Goal: Task Accomplishment & Management: Manage account settings

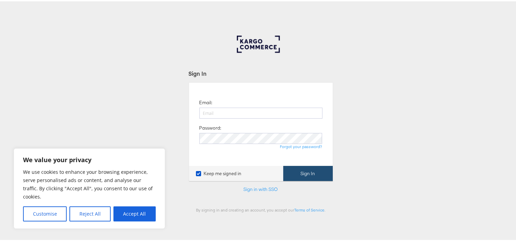
type input "aparna.doniparthi@kargo.com"
click at [294, 170] on button "Sign In" at bounding box center [307, 172] width 49 height 15
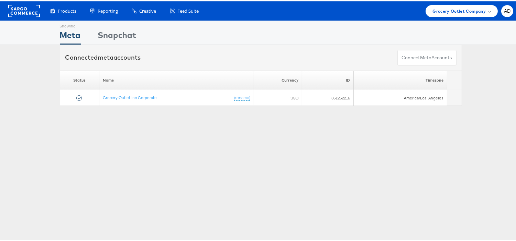
click at [445, 15] on div "Products Product Catalogs Enhance Your Product Catalog, Map Them to Publishers,…" at bounding box center [260, 9] width 521 height 19
click at [455, 14] on div "Grocery Outlet Company" at bounding box center [461, 10] width 72 height 12
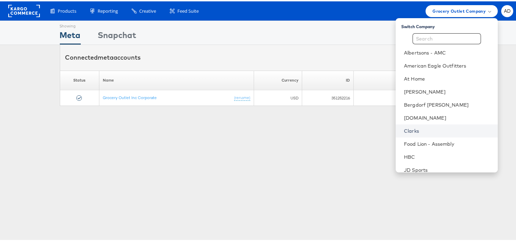
click at [404, 130] on link "Clarks" at bounding box center [448, 129] width 88 height 7
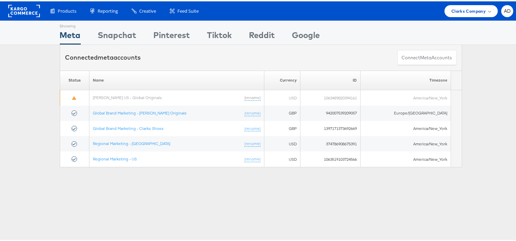
click at [399, 130] on td "America/New_York" at bounding box center [405, 127] width 90 height 15
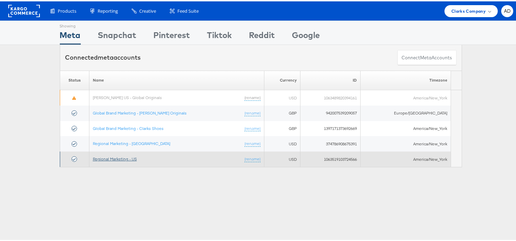
click at [122, 160] on link "Regional Marketing - US" at bounding box center [115, 157] width 44 height 5
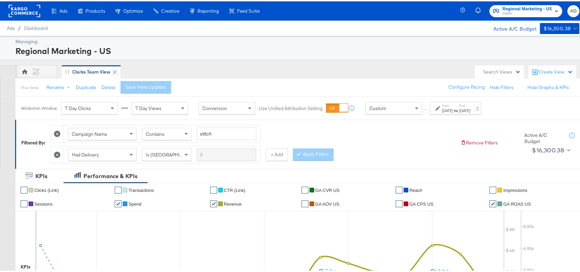
click at [459, 109] on strong "to" at bounding box center [456, 108] width 6 height 5
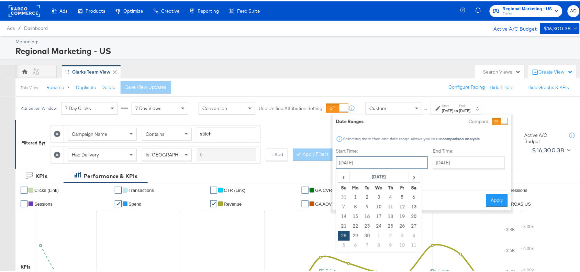
click at [405, 163] on input "September 28th 2025" at bounding box center [382, 161] width 92 height 12
click at [415, 177] on span "›" at bounding box center [414, 175] width 11 height 10
click at [356, 215] on td "13" at bounding box center [356, 215] width 12 height 10
type input "[DATE]"
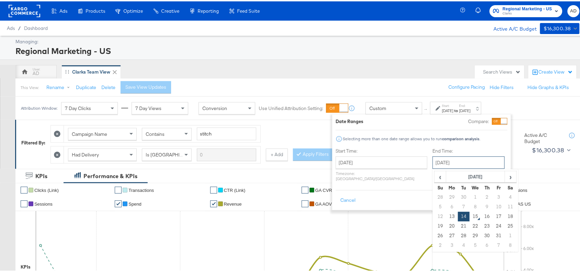
click at [432, 159] on input "[DATE]" at bounding box center [468, 161] width 72 height 12
click at [446, 217] on td "13" at bounding box center [452, 215] width 12 height 10
type input "October 13th 2025"
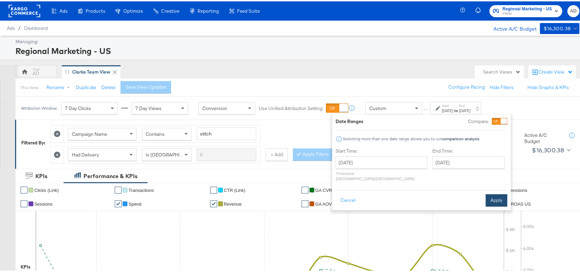
click at [493, 195] on button "Apply" at bounding box center [497, 199] width 22 height 12
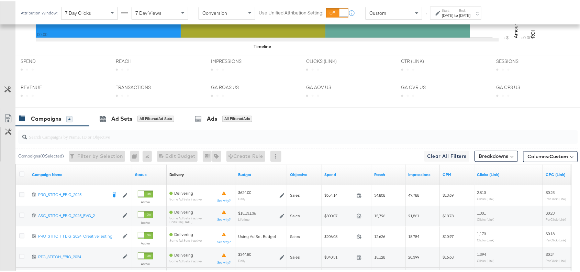
scroll to position [343, 0]
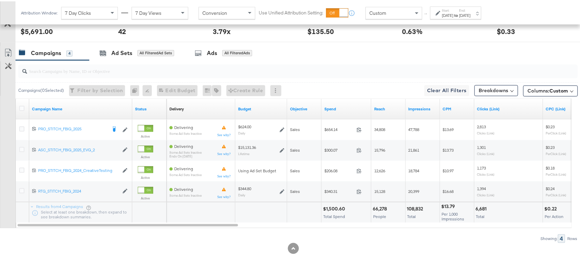
click at [338, 207] on div "$1,500.60" at bounding box center [335, 207] width 24 height 7
copy div "1,500.60"
click at [338, 207] on div "$1,500.60" at bounding box center [335, 207] width 24 height 7
click at [416, 206] on div "108,832" at bounding box center [416, 207] width 18 height 7
copy div "108,832"
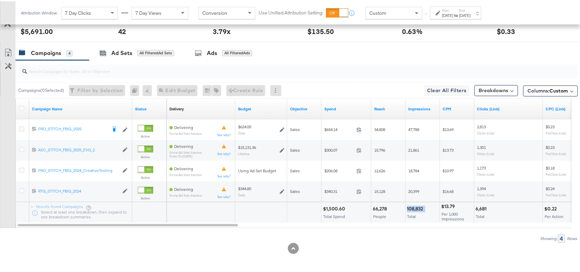
click at [416, 206] on div "108,832" at bounding box center [416, 207] width 18 height 7
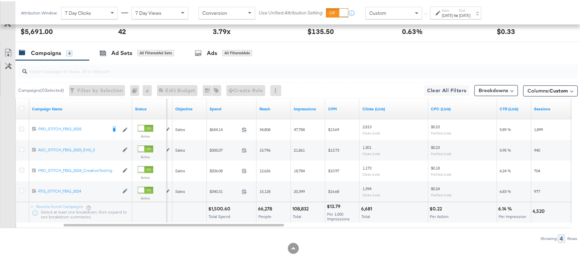
click at [367, 205] on div "6,681" at bounding box center [367, 207] width 13 height 7
copy div "6,681"
click at [367, 205] on div "6,681" at bounding box center [367, 207] width 13 height 7
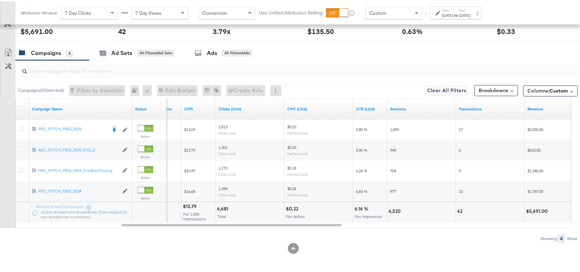
click at [394, 208] on div "4,520" at bounding box center [396, 210] width 14 height 7
copy div "4,520"
click at [394, 208] on div "4,520" at bounding box center [396, 210] width 14 height 7
click at [458, 211] on div "42" at bounding box center [461, 210] width 7 height 7
copy div "42"
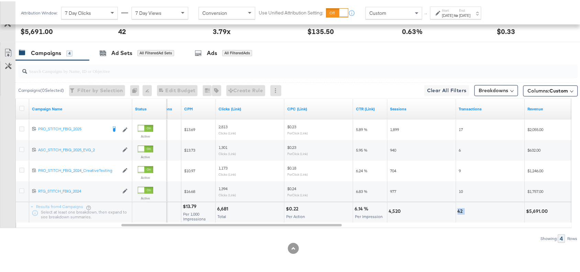
click at [458, 211] on div "42" at bounding box center [461, 210] width 7 height 7
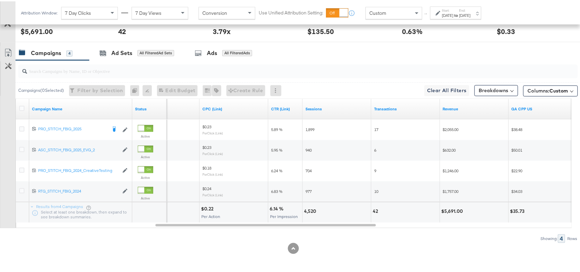
click at [453, 211] on div "$5,691.00" at bounding box center [453, 210] width 24 height 7
click at [459, 14] on strong "to" at bounding box center [456, 13] width 6 height 5
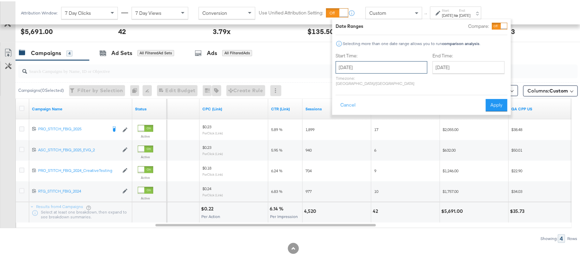
click at [367, 64] on input "[DATE]" at bounding box center [382, 66] width 92 height 12
click at [365, 122] on td "14" at bounding box center [367, 120] width 12 height 10
type input "[DATE]"
click at [492, 98] on button "Apply" at bounding box center [497, 104] width 22 height 12
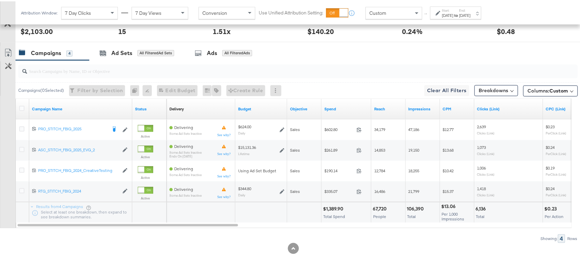
click at [333, 208] on div "$1,389.90" at bounding box center [334, 207] width 22 height 7
copy div "1,389.90"
click at [413, 205] on div "106,390" at bounding box center [416, 207] width 19 height 7
copy div "106,390"
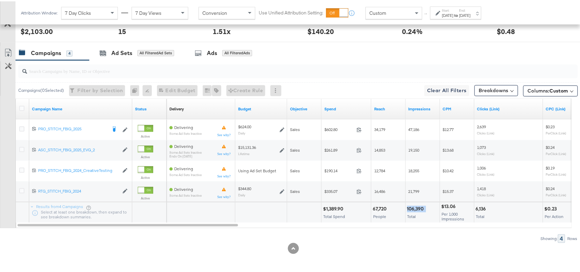
click at [413, 205] on div "106,390" at bounding box center [416, 207] width 19 height 7
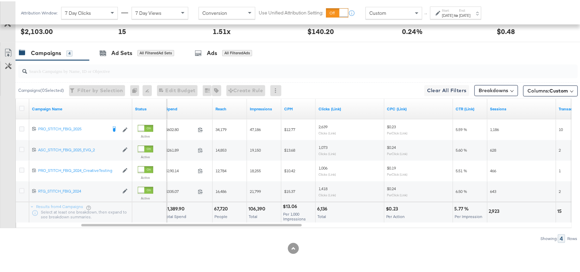
click at [319, 209] on div "6,136" at bounding box center [323, 207] width 12 height 7
copy div "6,136"
click at [319, 209] on div "6,136" at bounding box center [323, 207] width 12 height 7
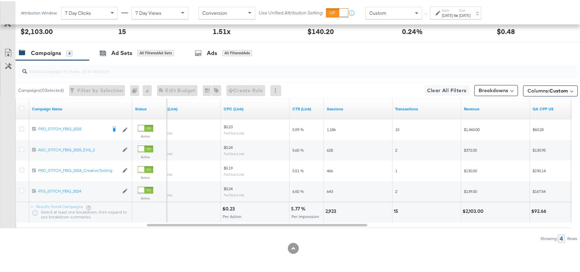
click at [329, 209] on div "2,923" at bounding box center [331, 210] width 13 height 7
copy div "2,923"
click at [329, 209] on div "2,923" at bounding box center [331, 210] width 13 height 7
click at [396, 208] on div "15" at bounding box center [397, 210] width 7 height 7
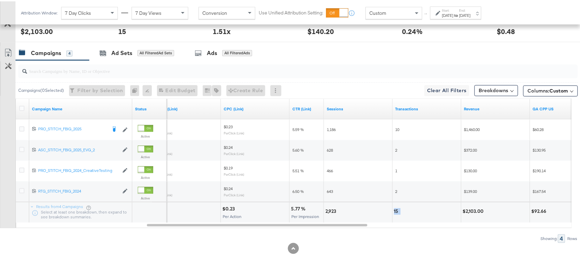
copy div "15"
click at [469, 211] on div "$2,103.00" at bounding box center [474, 210] width 23 height 7
click at [466, 4] on div "Attribution Window: 7 Day Clicks 7 Day Views Conversion Use Unified Attribution…" at bounding box center [252, 11] width 474 height 23
click at [471, 16] on div "[DATE]" at bounding box center [464, 13] width 11 height 5
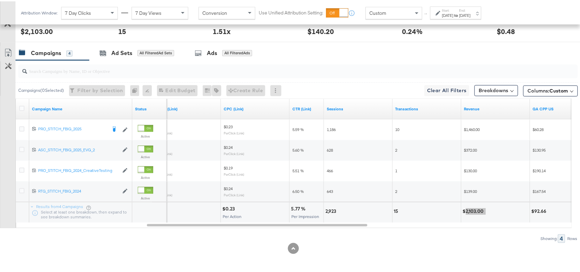
click input "[DATE]"
click td "12"
type input "October 12th 2025"
click button "Apply"
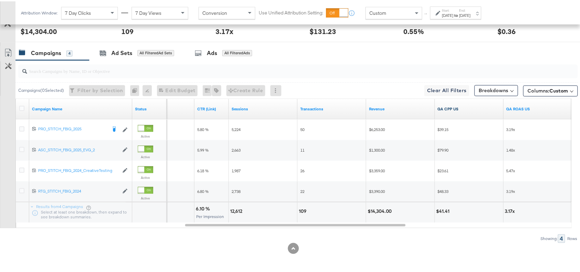
scroll to position [0, 0]
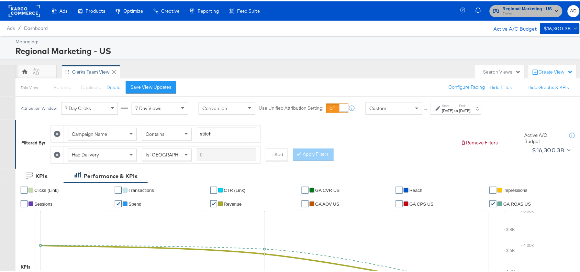
click at [519, 4] on button "Regional Marketing - US Clarks" at bounding box center [525, 10] width 73 height 12
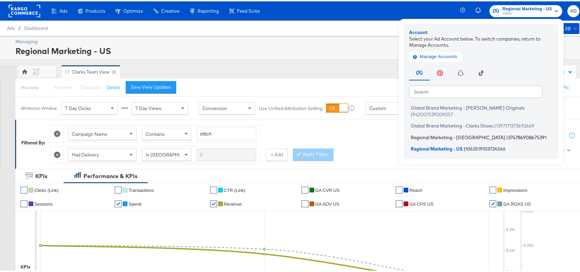
click at [428, 131] on li "Regional Marketing - CA | 374786908675391" at bounding box center [483, 136] width 148 height 10
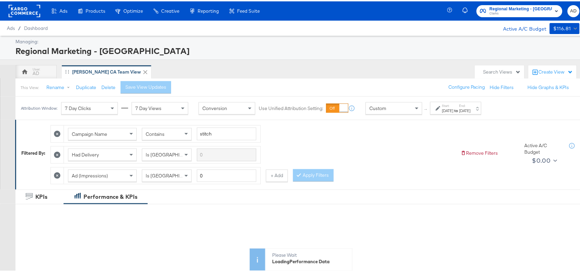
click at [453, 112] on div "Sep 28th 2025" at bounding box center [447, 108] width 11 height 5
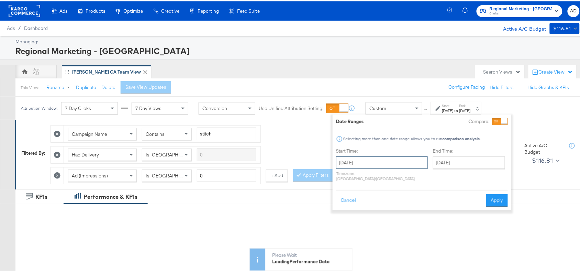
click at [393, 167] on input "September 28th 2025" at bounding box center [382, 161] width 92 height 12
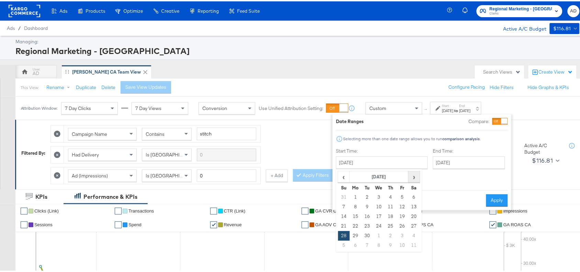
click at [411, 174] on span "›" at bounding box center [414, 175] width 11 height 10
click at [355, 215] on td "13" at bounding box center [356, 215] width 12 height 10
type input "[DATE]"
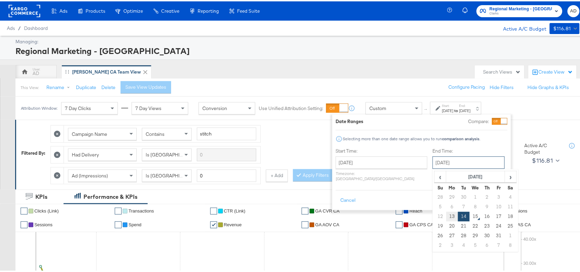
drag, startPoint x: 444, startPoint y: 158, endPoint x: 430, endPoint y: 219, distance: 62.5
click at [432, 167] on div "October 14th 2025 ‹ October 2025 › Su Mo Tu We Th Fr Sa 28 29 30 1 2 3 4 5 6 7 …" at bounding box center [468, 161] width 72 height 12
click at [446, 219] on td "13" at bounding box center [452, 215] width 12 height 10
type input "[DATE]"
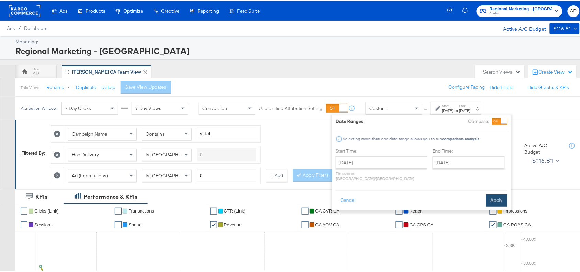
click at [493, 193] on button "Apply" at bounding box center [497, 199] width 22 height 12
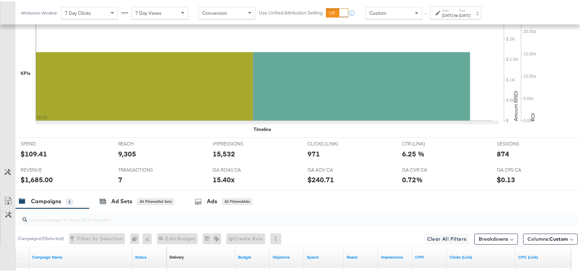
scroll to position [323, 0]
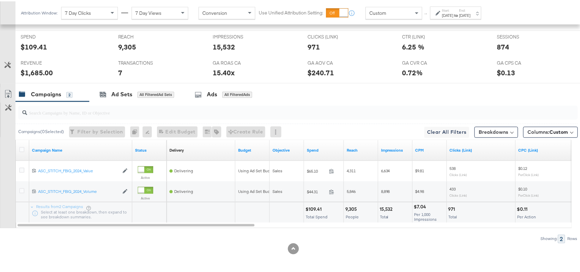
click at [310, 207] on div "$109.41" at bounding box center [314, 208] width 18 height 7
copy div "109.41"
click at [310, 207] on div "$109.41" at bounding box center [314, 208] width 18 height 7
click at [383, 207] on div "15,532" at bounding box center [387, 208] width 15 height 7
copy div "15,532"
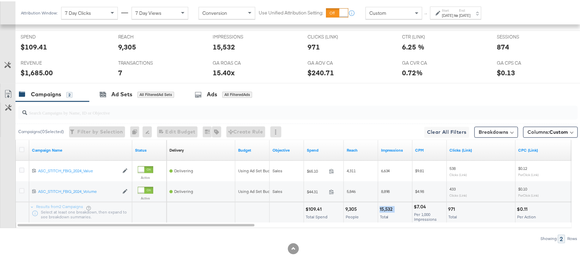
click at [383, 207] on div "15,532" at bounding box center [387, 208] width 15 height 7
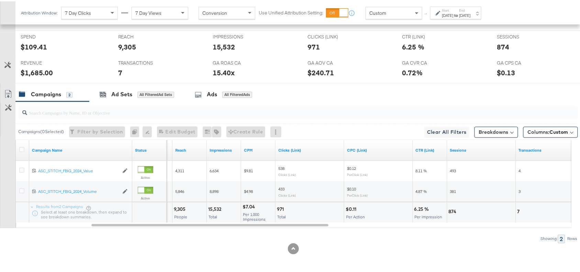
click at [278, 208] on div "971" at bounding box center [281, 208] width 9 height 7
copy div "971"
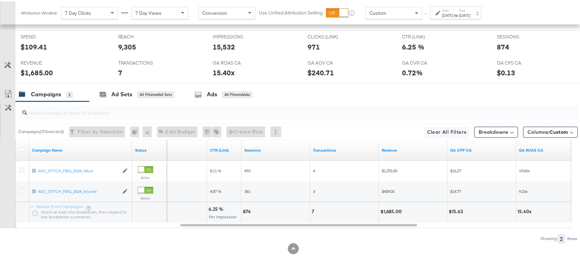
click at [248, 213] on div "874" at bounding box center [248, 210] width 10 height 7
copy div "874"
click at [248, 213] on div "874" at bounding box center [248, 210] width 10 height 7
click at [391, 209] on div "$1,685.00" at bounding box center [392, 210] width 24 height 7
copy div "1,685.00"
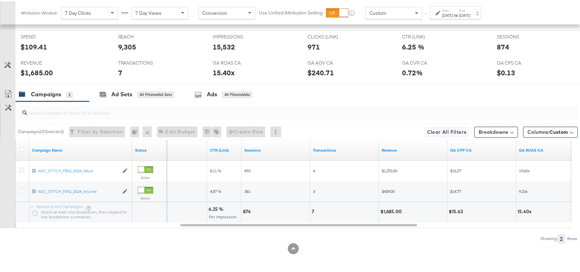
click at [391, 209] on div "$1,685.00" at bounding box center [392, 210] width 24 height 7
click at [453, 8] on label "Start:" at bounding box center [447, 9] width 11 height 4
click input "[DATE]"
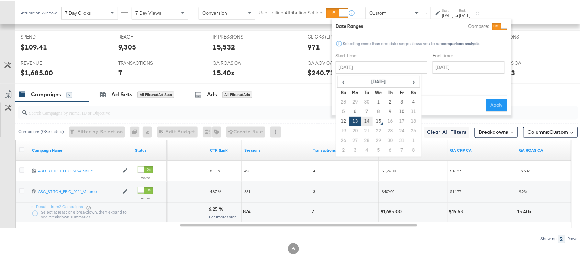
click at [365, 117] on td "14" at bounding box center [367, 120] width 12 height 10
type input "[DATE]"
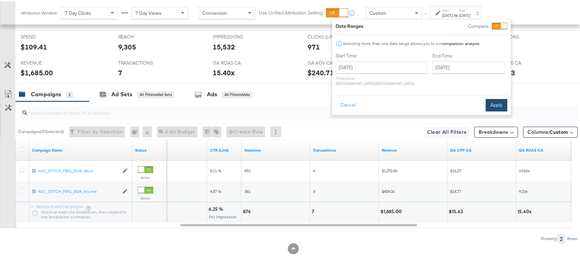
click at [492, 98] on button "Apply" at bounding box center [497, 104] width 22 height 12
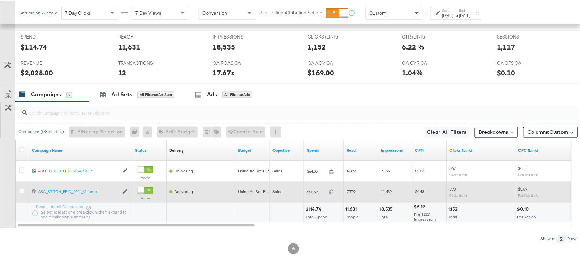
click at [308, 208] on div "$114.74" at bounding box center [314, 208] width 18 height 7
copy div "114.74"
click at [382, 207] on div "18,535" at bounding box center [387, 208] width 15 height 7
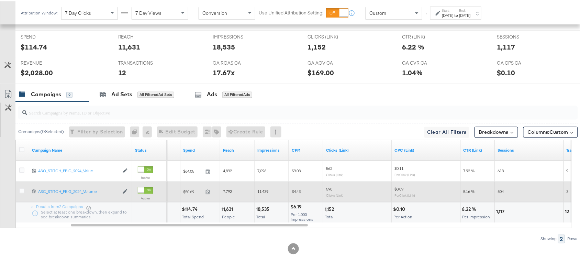
click at [327, 208] on div "1,152" at bounding box center [330, 208] width 11 height 7
copy div "1,152"
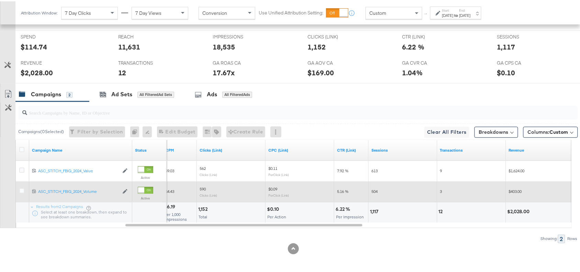
click at [373, 210] on div "1,117" at bounding box center [375, 210] width 10 height 7
copy div "1,117"
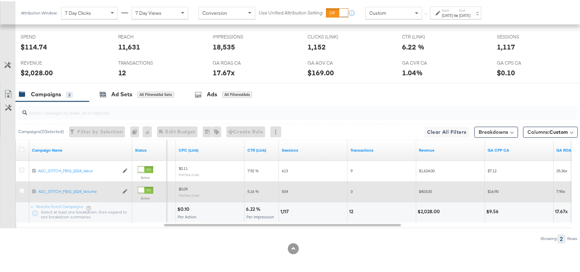
click at [350, 206] on div "12" at bounding box center [382, 211] width 68 height 21
copy div "12"
click at [429, 212] on div "$2,028.00" at bounding box center [430, 210] width 24 height 7
copy div "2,028.00"
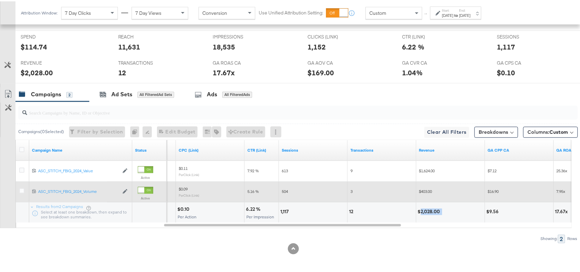
click at [429, 212] on div "$2,028.00" at bounding box center [430, 210] width 24 height 7
click at [461, 17] on div "Start: Oct 14th 2025 to End: Oct 14th 2025" at bounding box center [455, 11] width 51 height 13
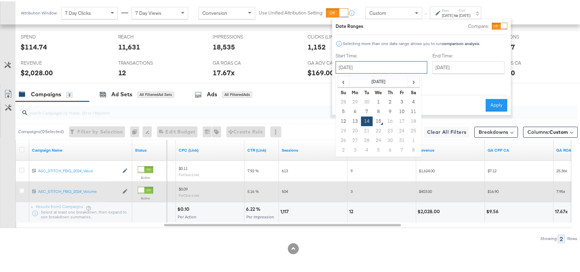
click at [366, 67] on input "[DATE]" at bounding box center [382, 66] width 92 height 12
click at [344, 121] on td "12" at bounding box center [344, 120] width 12 height 10
type input "October 12th 2025"
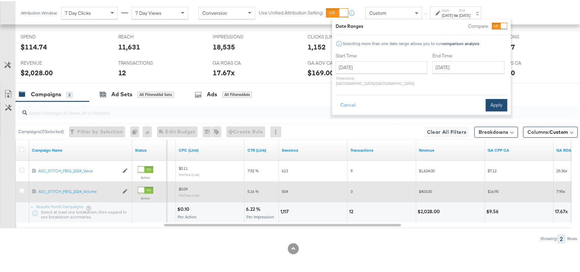
click at [494, 98] on button "Apply" at bounding box center [497, 104] width 22 height 12
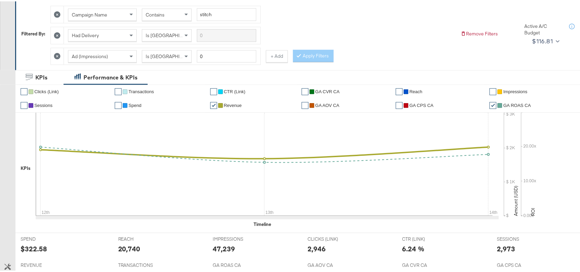
scroll to position [0, 0]
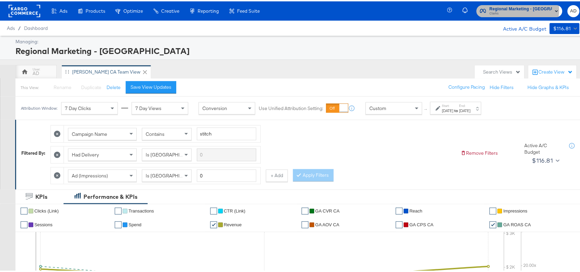
click at [524, 9] on span "Regional Marketing - CA" at bounding box center [520, 7] width 63 height 7
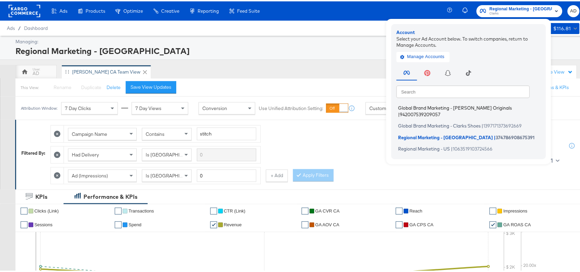
click at [441, 106] on span "Global Brand Marketing - Clarks Originals" at bounding box center [455, 106] width 114 height 5
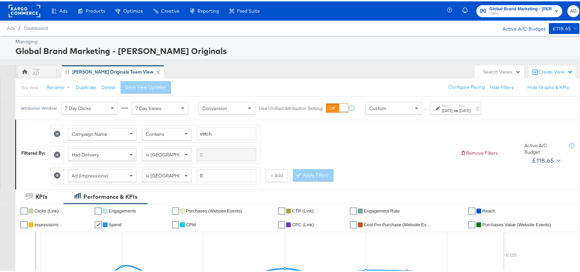
click at [462, 113] on div "Start: [DATE] to End: [DATE]" at bounding box center [455, 106] width 51 height 13
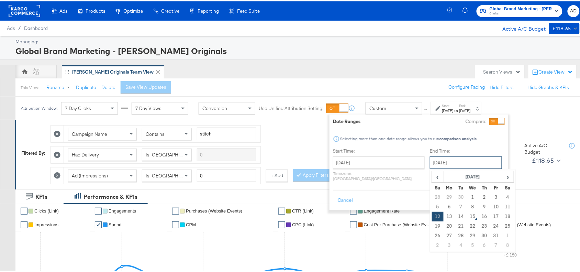
click at [432, 160] on input "[DATE]" at bounding box center [466, 161] width 72 height 12
click at [455, 213] on td "14" at bounding box center [461, 215] width 12 height 10
type input "[DATE]"
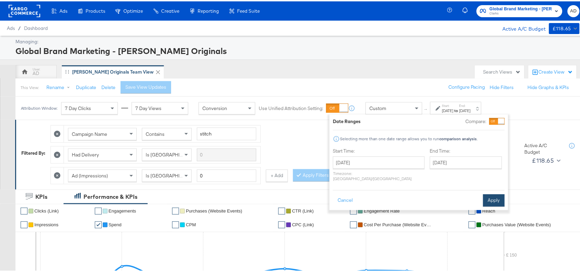
click at [494, 198] on button "Apply" at bounding box center [494, 199] width 22 height 12
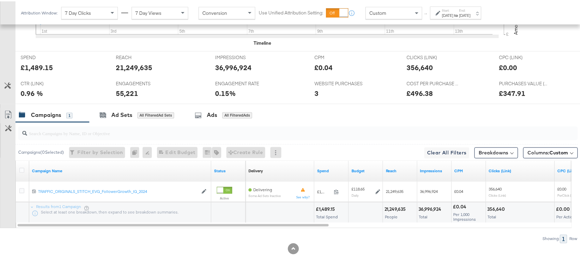
scroll to position [302, 0]
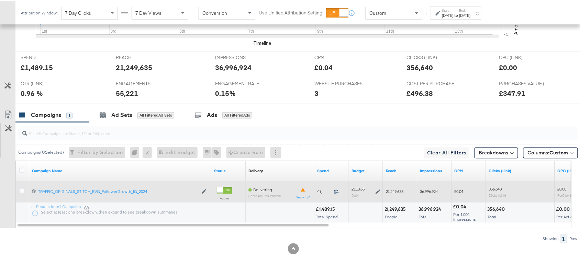
click at [335, 191] on icon at bounding box center [336, 190] width 5 height 5
click at [378, 189] on icon at bounding box center [377, 190] width 5 height 5
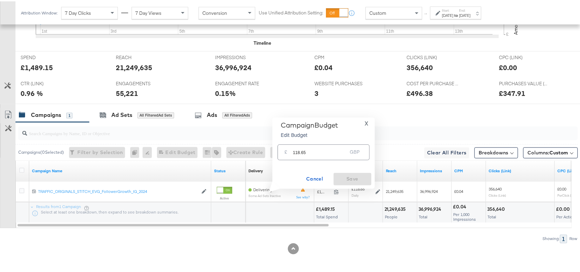
click at [316, 150] on input "118.65" at bounding box center [320, 147] width 54 height 15
paste input "£118.29"
click at [295, 143] on input "£118.29" at bounding box center [320, 140] width 57 height 15
type input "118.29"
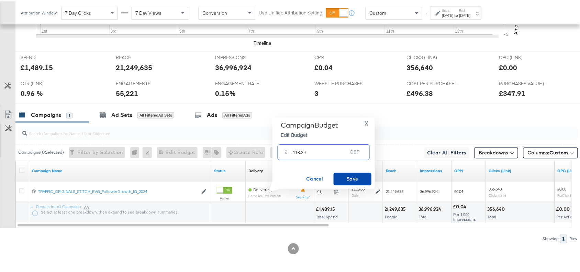
click at [344, 172] on button "Save" at bounding box center [353, 177] width 38 height 12
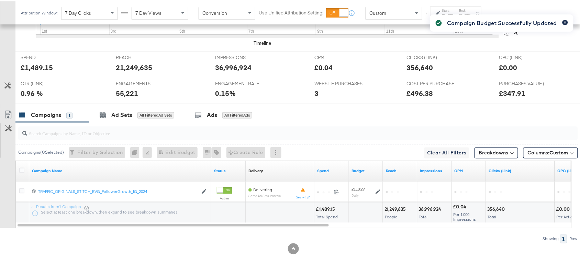
click at [564, 21] on icon "button" at bounding box center [565, 21] width 2 height 2
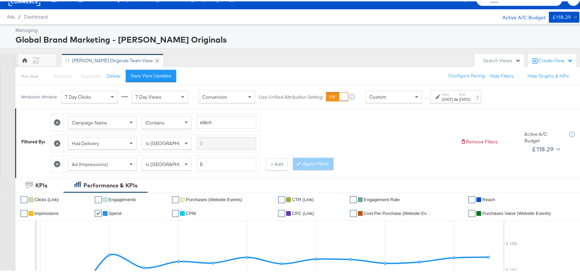
scroll to position [0, 0]
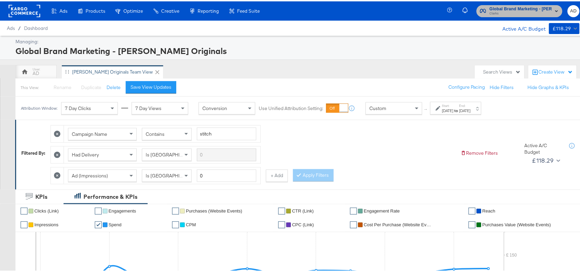
click at [516, 14] on span "Clarks" at bounding box center [520, 12] width 63 height 5
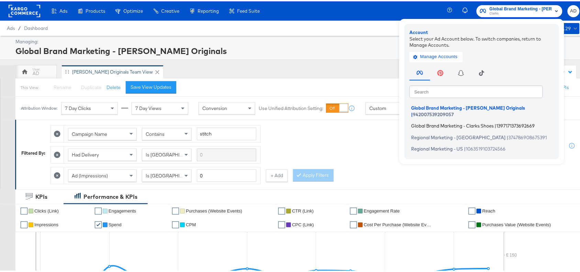
click at [442, 122] on span "Global Brand Marketing - Clarks Shoes" at bounding box center [452, 124] width 82 height 5
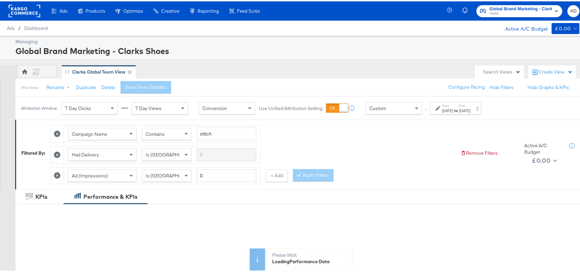
click at [471, 109] on div "[DATE]" at bounding box center [464, 108] width 11 height 5
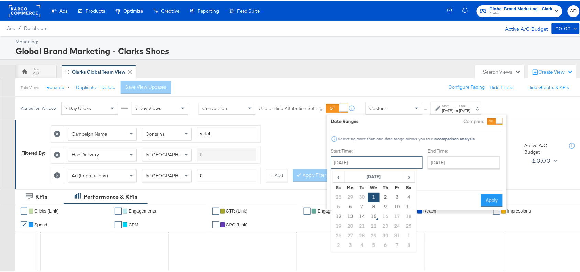
click at [369, 160] on input "[DATE]" at bounding box center [377, 161] width 92 height 12
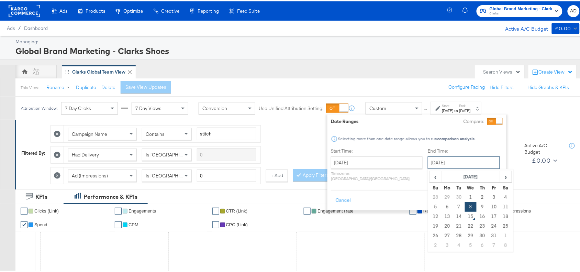
click at [444, 161] on input "[DATE]" at bounding box center [464, 161] width 72 height 12
click at [453, 218] on td "14" at bounding box center [459, 215] width 12 height 10
type input "[DATE]"
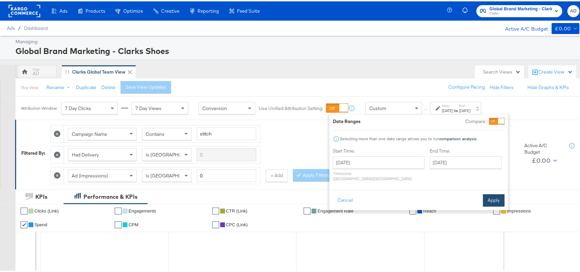
click at [488, 193] on button "Apply" at bounding box center [494, 199] width 22 height 12
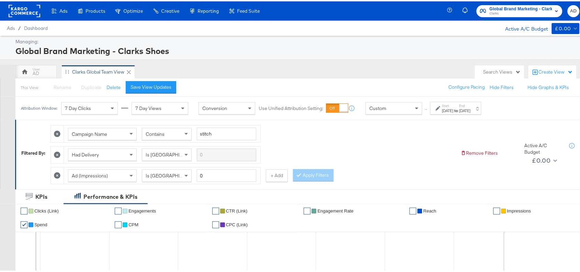
click at [518, 2] on div "Global Brand Marketing - Clarks Shoes Clarks AD" at bounding box center [518, 9] width 137 height 19
click at [528, 8] on span "Global Brand Marketing - Clarks Shoes" at bounding box center [520, 7] width 63 height 7
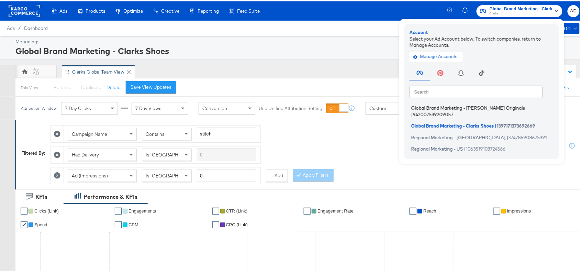
click at [425, 108] on span "Global Brand Marketing - [PERSON_NAME] Originals" at bounding box center [468, 106] width 114 height 5
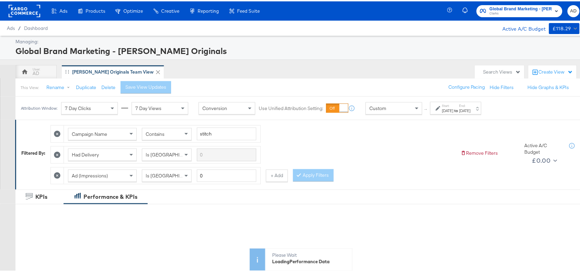
click at [453, 108] on div "[DATE]" at bounding box center [447, 108] width 11 height 5
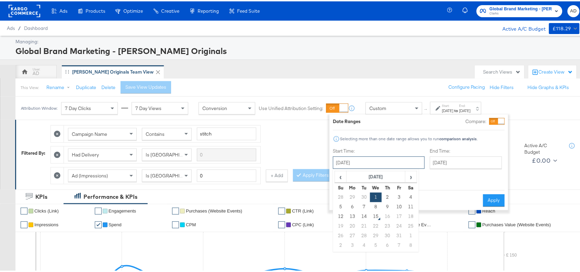
click at [376, 162] on input "[DATE]" at bounding box center [379, 161] width 92 height 12
click at [352, 216] on td "13" at bounding box center [353, 215] width 12 height 10
type input "[DATE]"
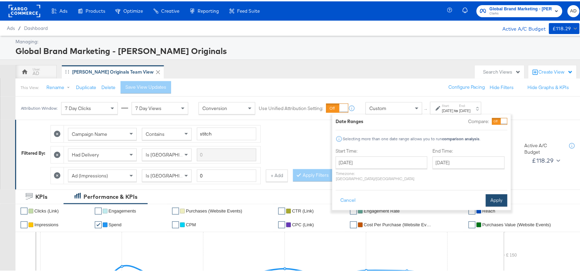
click at [492, 193] on button "Apply" at bounding box center [497, 199] width 22 height 12
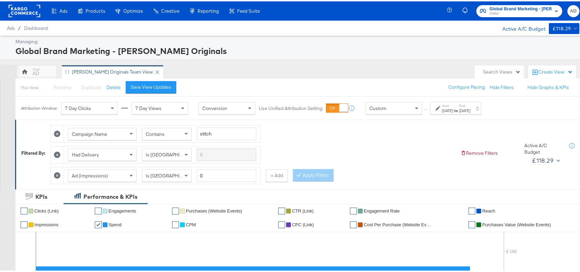
click at [453, 110] on div "[DATE]" at bounding box center [447, 108] width 11 height 5
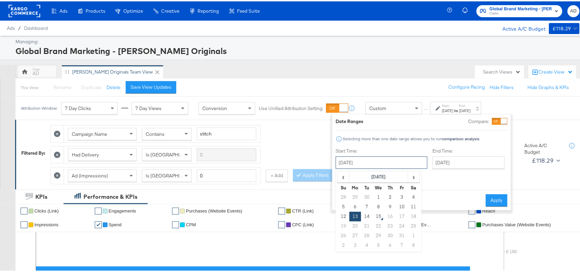
click at [370, 160] on input "[DATE]" at bounding box center [382, 161] width 92 height 12
click at [376, 194] on td "1" at bounding box center [379, 196] width 12 height 10
type input "[DATE]"
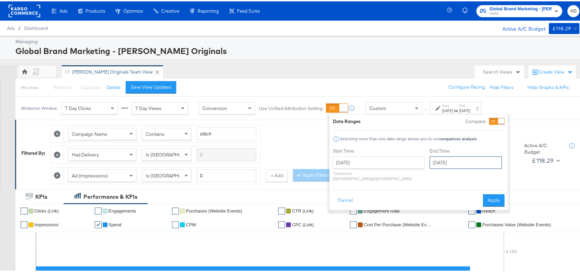
click at [452, 161] on input "[DATE]" at bounding box center [466, 161] width 72 height 12
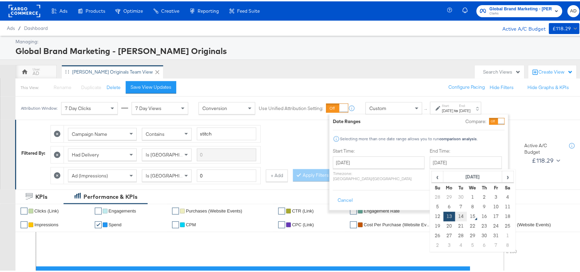
click at [455, 214] on td "14" at bounding box center [461, 215] width 12 height 10
type input "[DATE]"
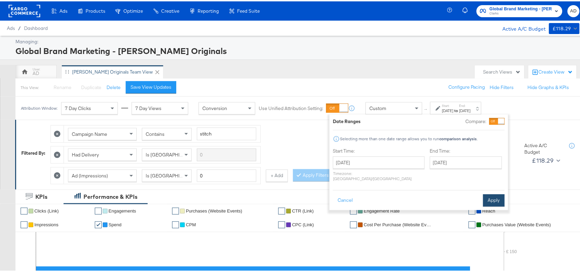
click at [490, 193] on button "Apply" at bounding box center [494, 199] width 22 height 12
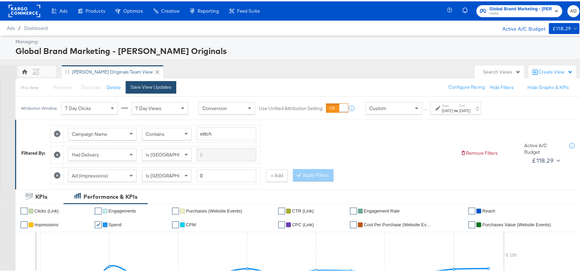
click at [155, 85] on div "Save View Updates" at bounding box center [151, 85] width 41 height 7
click at [459, 107] on strong "to" at bounding box center [456, 108] width 6 height 5
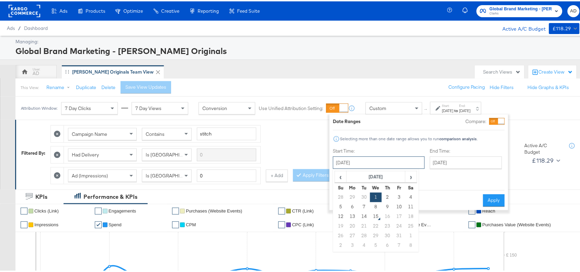
click at [359, 162] on input "[DATE]" at bounding box center [379, 161] width 92 height 12
click at [355, 210] on td "13" at bounding box center [353, 215] width 12 height 10
type input "[DATE]"
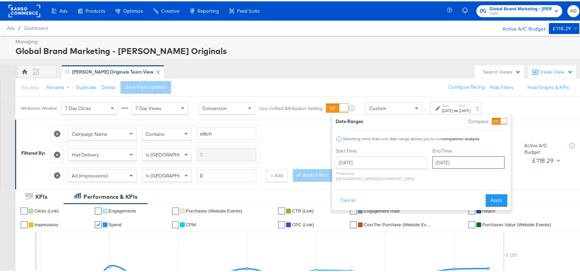
click at [453, 161] on input "[DATE]" at bounding box center [468, 161] width 72 height 12
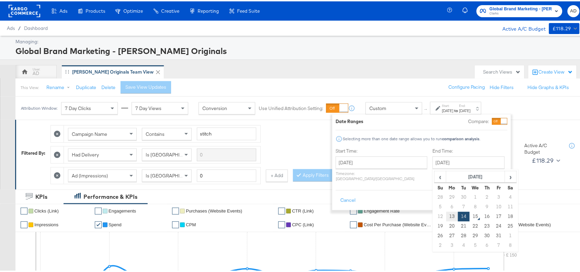
click at [446, 219] on td "13" at bounding box center [452, 215] width 12 height 10
type input "[DATE]"
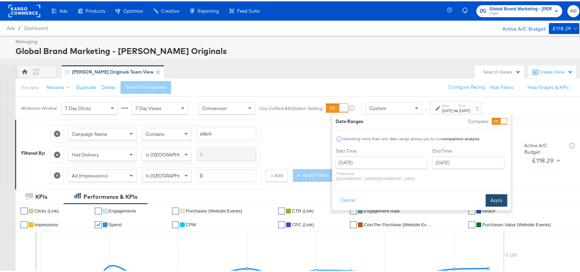
click at [497, 196] on button "Apply" at bounding box center [497, 199] width 22 height 12
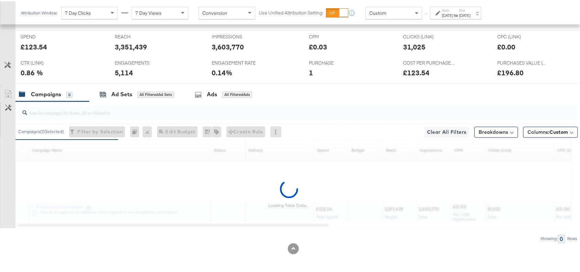
scroll to position [302, 0]
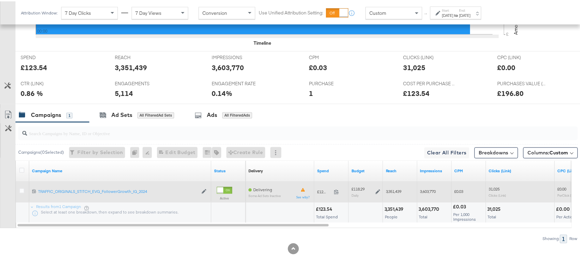
click at [339, 189] on span at bounding box center [338, 191] width 15 height 5
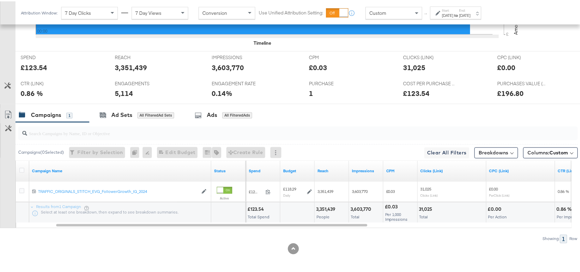
click at [326, 202] on div "3,351,439 People" at bounding box center [332, 211] width 34 height 21
copy div "3,351,439"
click at [363, 208] on div "3,603,770" at bounding box center [361, 208] width 23 height 7
copy div "3,603,770"
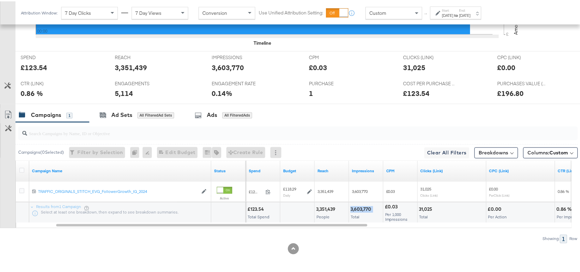
click at [363, 208] on div "3,603,770" at bounding box center [361, 208] width 23 height 7
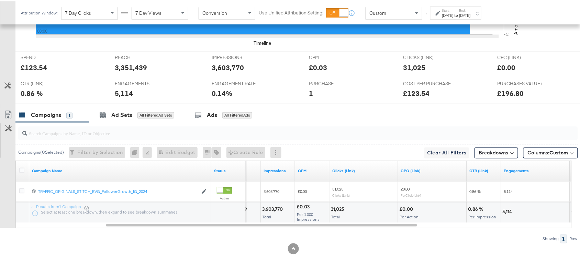
click at [337, 208] on div "31,025" at bounding box center [338, 208] width 15 height 7
copy div "31,025"
click at [337, 208] on div "31,025" at bounding box center [338, 208] width 15 height 7
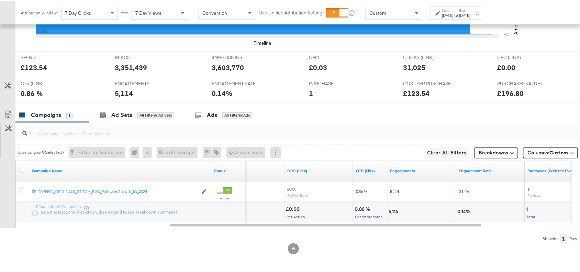
click at [390, 210] on div "5,114" at bounding box center [395, 210] width 12 height 7
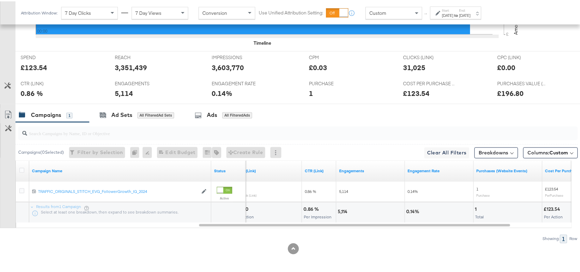
click at [471, 9] on label "End:" at bounding box center [464, 9] width 11 height 4
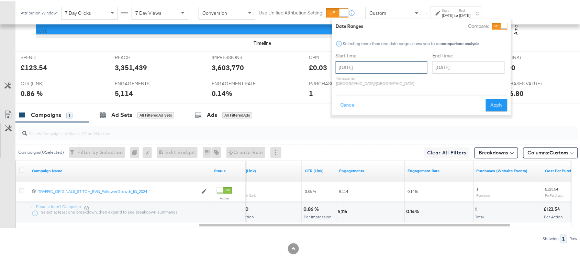
click at [378, 62] on input "[DATE]" at bounding box center [382, 66] width 92 height 12
click at [367, 123] on td "14" at bounding box center [367, 120] width 12 height 10
type input "[DATE]"
click at [496, 98] on button "Apply" at bounding box center [497, 104] width 22 height 12
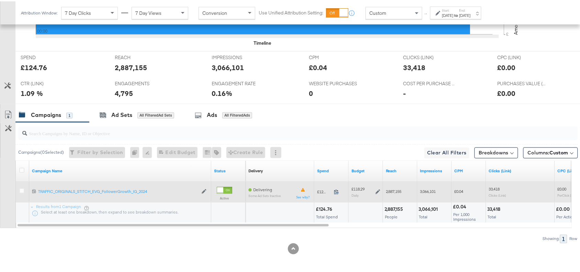
click at [338, 188] on icon at bounding box center [336, 190] width 5 height 5
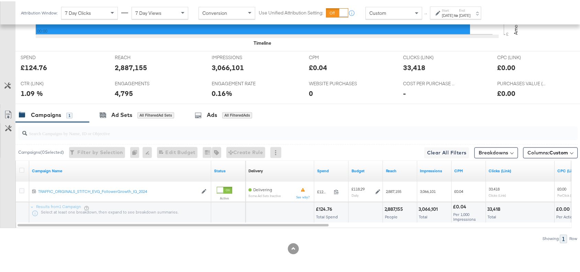
click at [393, 209] on div "2,887,155" at bounding box center [394, 208] width 21 height 7
copy div "2,887,155"
click at [393, 209] on div "2,887,155" at bounding box center [394, 208] width 21 height 7
click at [421, 207] on div "3,066,101" at bounding box center [429, 208] width 21 height 7
copy div "3,066,101"
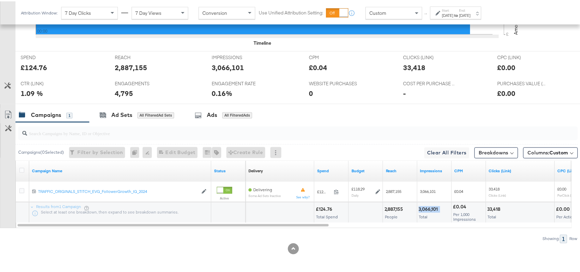
click at [421, 207] on div "3,066,101" at bounding box center [429, 208] width 21 height 7
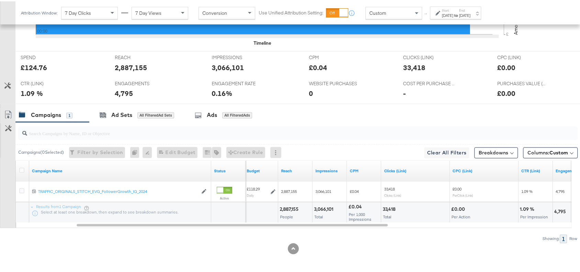
click at [387, 208] on div "33,418" at bounding box center [390, 208] width 15 height 7
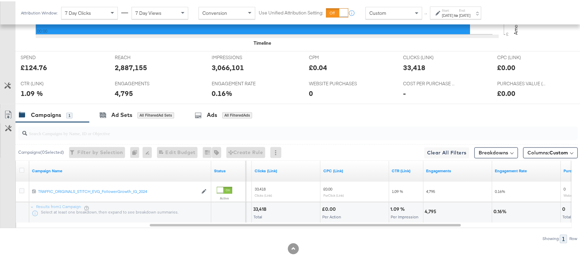
click at [434, 212] on div "4,795" at bounding box center [432, 210] width 14 height 7
copy div "4,795"
click at [434, 212] on div "4,795" at bounding box center [432, 210] width 14 height 7
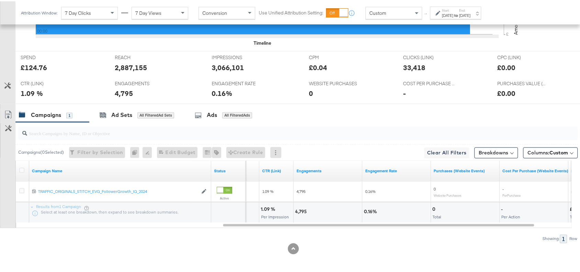
click at [429, 210] on div at bounding box center [404, 210] width 50 height 7
click at [436, 209] on div "0" at bounding box center [434, 208] width 5 height 7
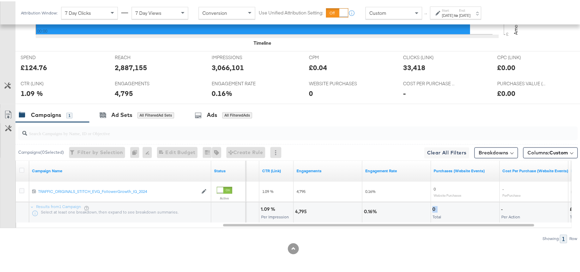
click at [436, 209] on div "0" at bounding box center [434, 208] width 5 height 7
copy div "0"
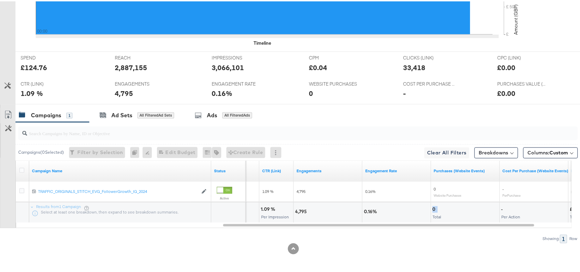
scroll to position [0, 0]
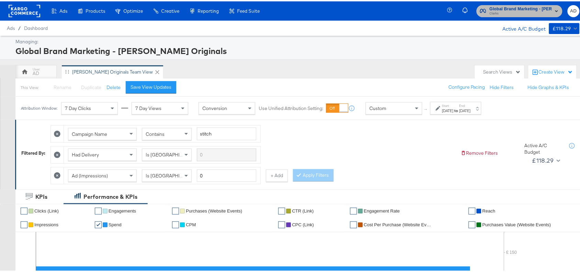
click at [513, 10] on span "Clarks" at bounding box center [520, 12] width 63 height 5
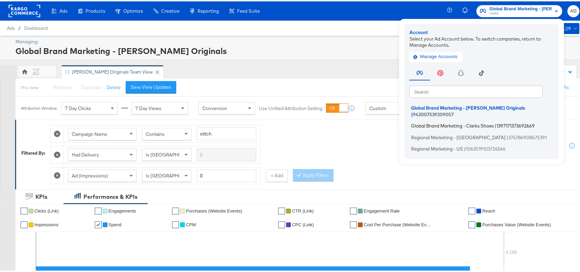
click at [447, 122] on span "Global Brand Marketing - Clarks Shoes" at bounding box center [452, 124] width 82 height 5
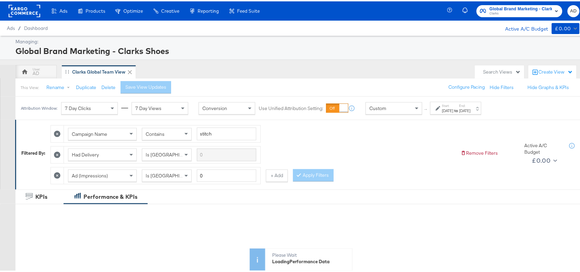
click at [471, 110] on div "[DATE]" at bounding box center [464, 108] width 11 height 5
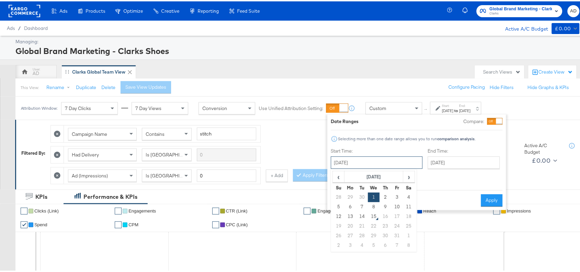
click at [379, 165] on input "[DATE]" at bounding box center [377, 161] width 92 height 12
click at [354, 215] on td "13" at bounding box center [351, 215] width 12 height 10
type input "[DATE]"
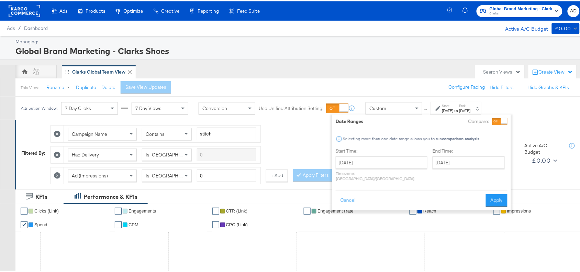
click at [493, 188] on div "Cancel Apply" at bounding box center [422, 196] width 172 height 17
click at [500, 198] on button "Apply" at bounding box center [497, 199] width 22 height 12
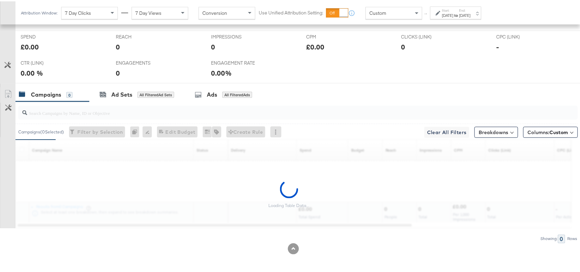
scroll to position [323, 0]
click at [453, 13] on div "[DATE]" at bounding box center [447, 13] width 11 height 5
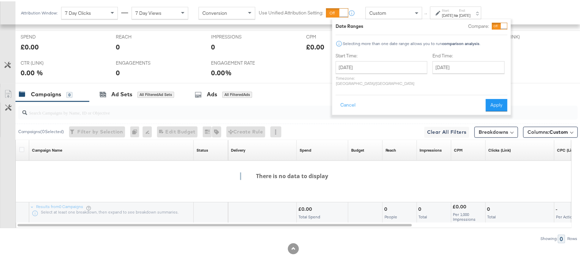
click at [384, 72] on div "[DATE] ‹ [DATE] › Su Mo Tu We Th Fr Sa 28 29 30 1 2 3 4 5 6 7 8 9 10 11 12 13 1…" at bounding box center [382, 72] width 92 height 25
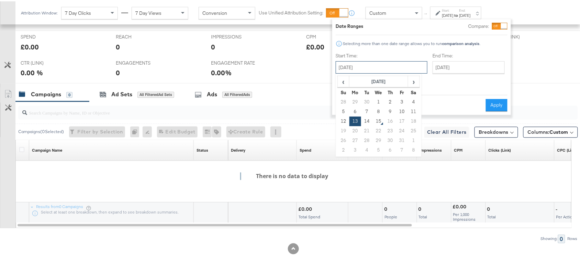
click at [394, 68] on input "[DATE]" at bounding box center [382, 66] width 92 height 12
click at [365, 121] on td "14" at bounding box center [367, 120] width 12 height 10
type input "[DATE]"
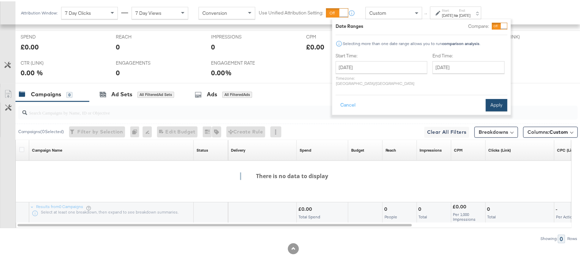
click at [500, 98] on button "Apply" at bounding box center [497, 104] width 22 height 12
